Goal: Navigation & Orientation: Go to known website

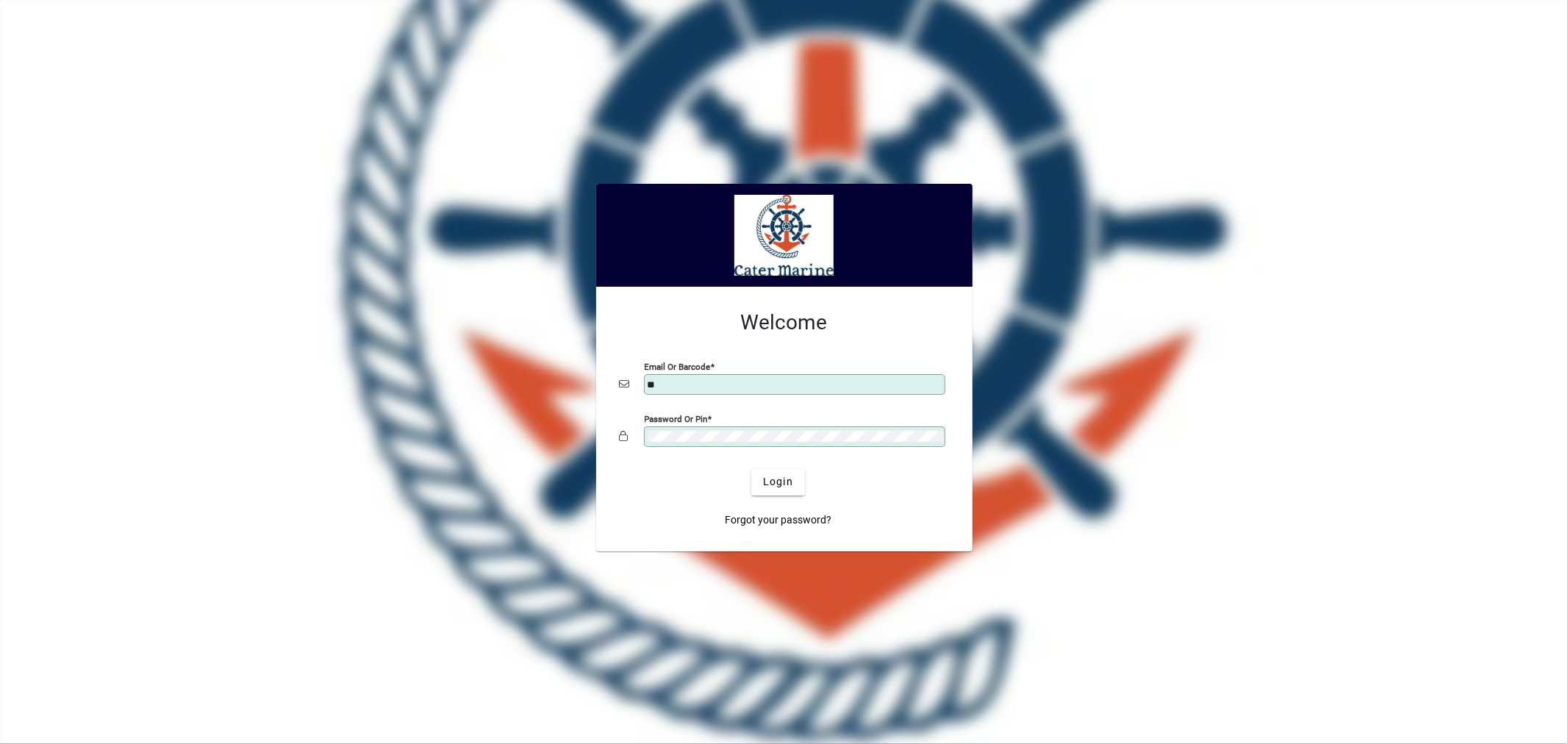
type input "**********"
click at [778, 482] on span "Login" at bounding box center [778, 482] width 30 height 16
